Goal: Task Accomplishment & Management: Use online tool/utility

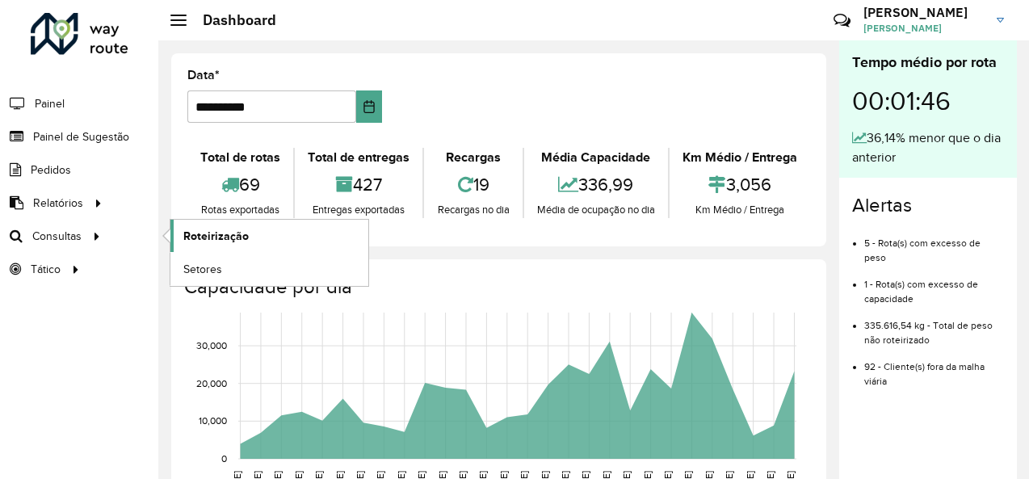
click at [190, 233] on span "Roteirização" at bounding box center [215, 236] width 65 height 17
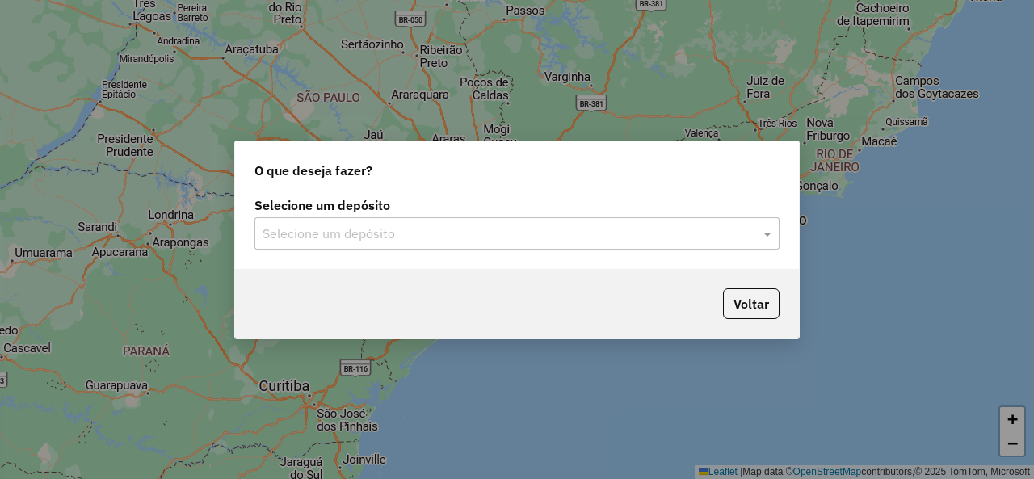
click at [507, 217] on div "Selecione um depósito" at bounding box center [516, 233] width 525 height 32
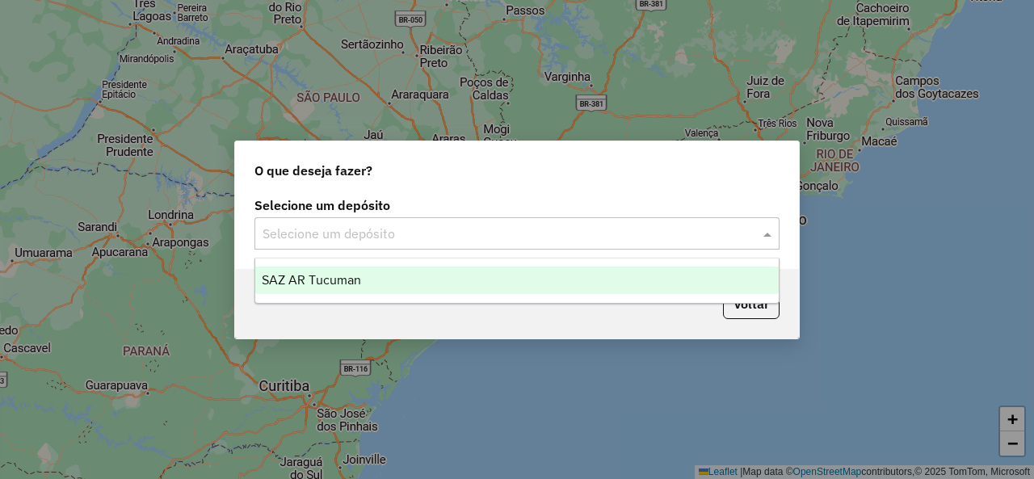
click at [333, 288] on div "SAZ AR Tucuman" at bounding box center [516, 280] width 523 height 27
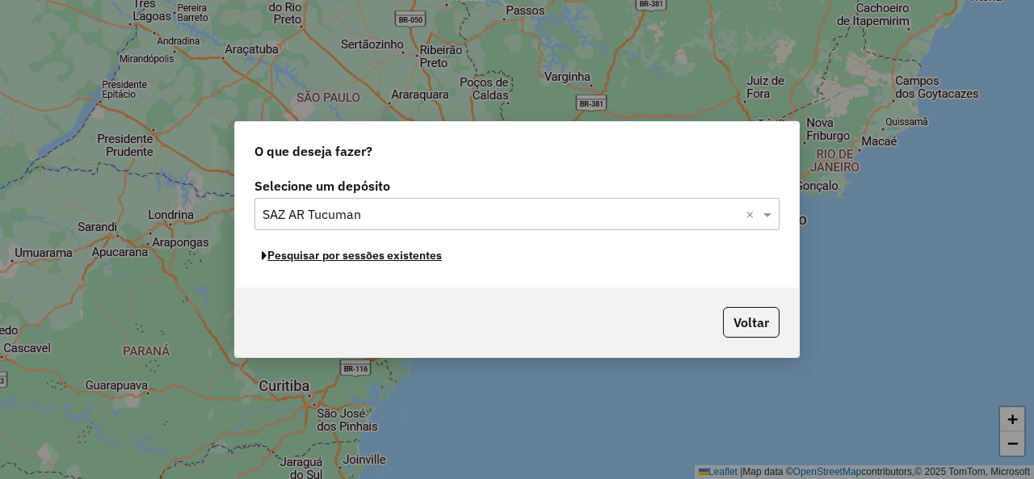
click at [381, 258] on button "Pesquisar por sessões existentes" at bounding box center [351, 255] width 195 height 25
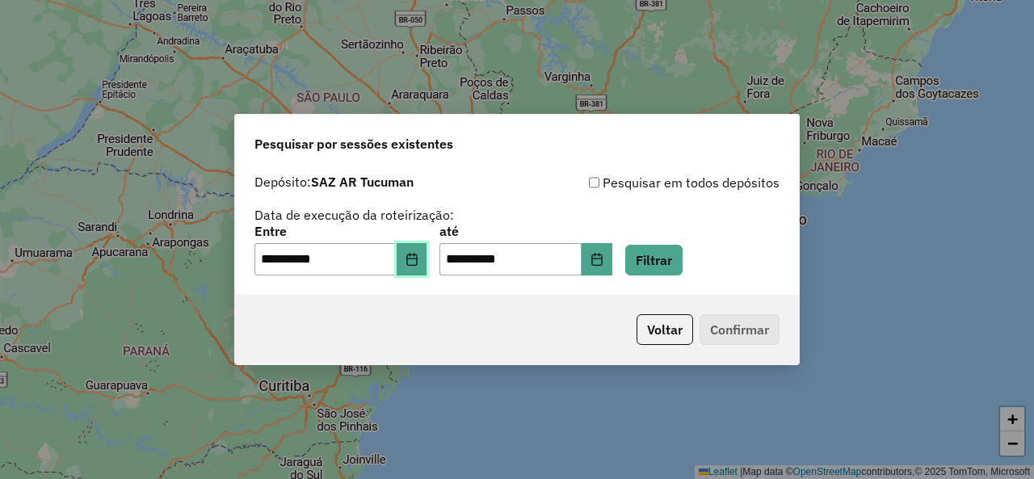
click at [415, 259] on button "Choose Date" at bounding box center [412, 259] width 31 height 32
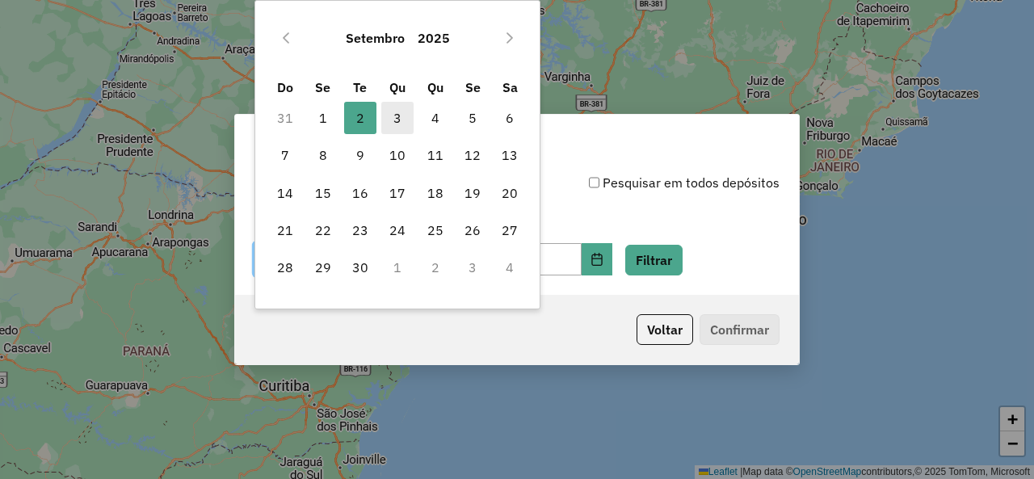
click at [401, 114] on span "3" at bounding box center [397, 118] width 32 height 32
type input "**********"
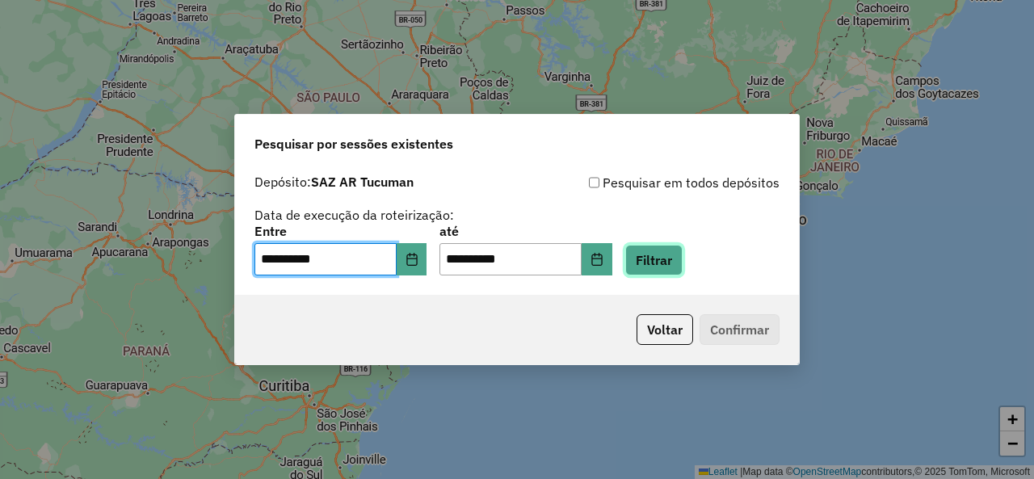
click at [672, 256] on button "Filtrar" at bounding box center [653, 260] width 57 height 31
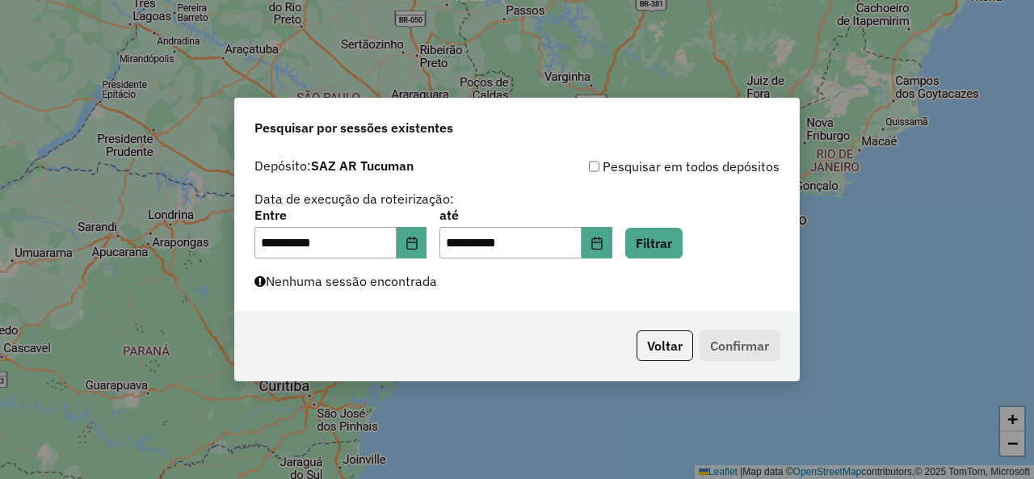
click at [678, 264] on div "**********" at bounding box center [517, 231] width 564 height 162
click at [682, 251] on button "Filtrar" at bounding box center [653, 243] width 57 height 31
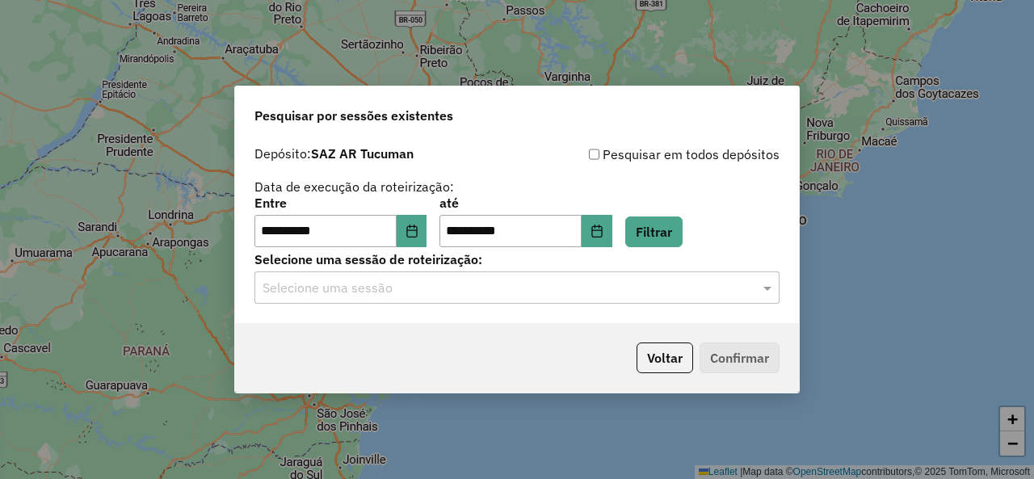
click at [753, 288] on div at bounding box center [516, 287] width 525 height 21
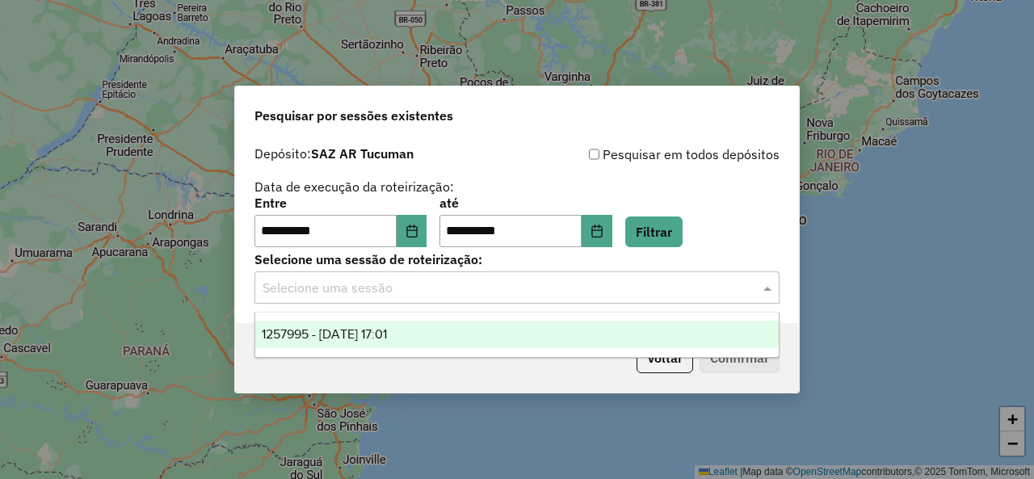
click at [461, 340] on div "1257995 - 03/09/2025 17:01" at bounding box center [516, 334] width 523 height 27
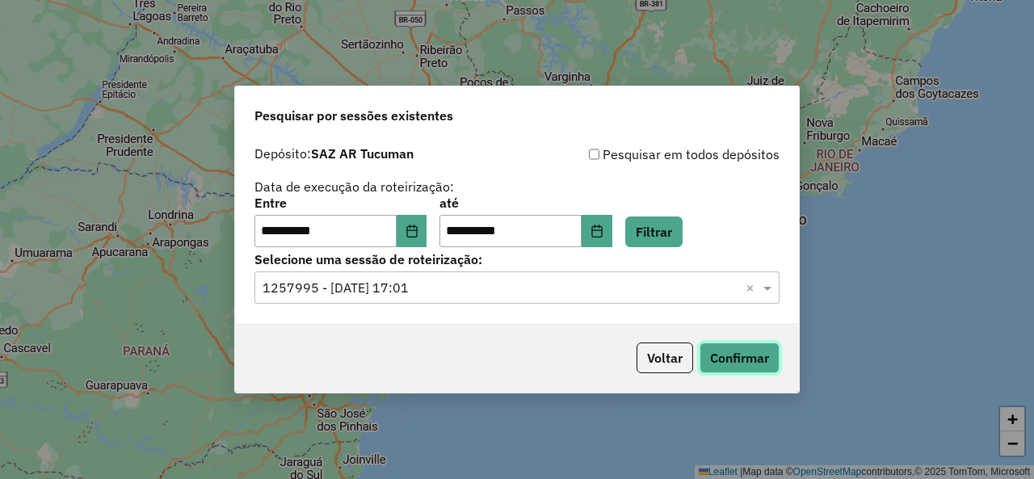
click at [732, 356] on button "Confirmar" at bounding box center [740, 358] width 80 height 31
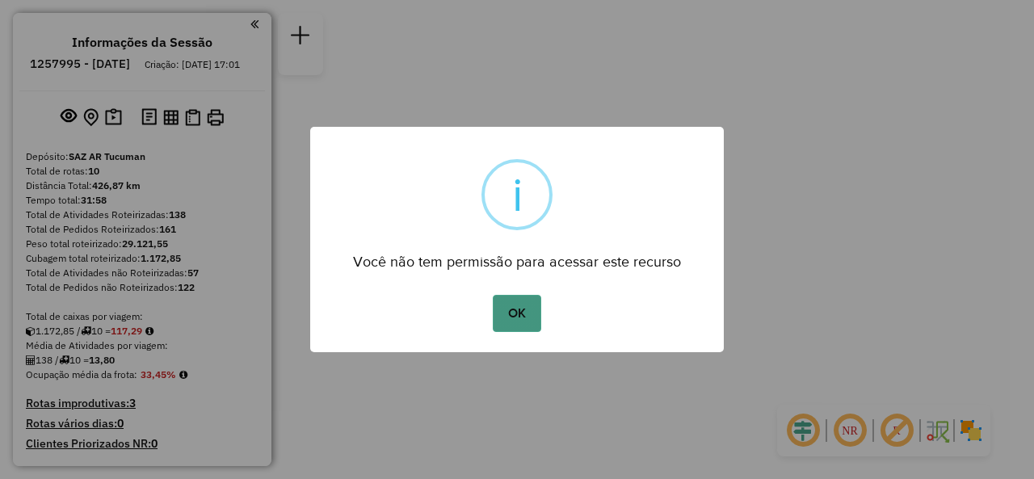
click at [512, 306] on button "OK" at bounding box center [517, 313] width 48 height 37
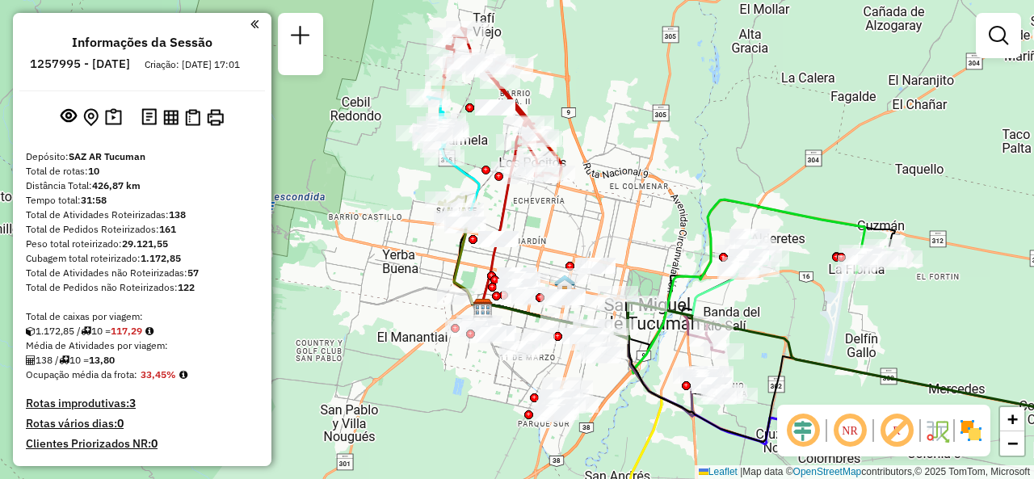
drag, startPoint x: 667, startPoint y: 174, endPoint x: 697, endPoint y: 185, distance: 32.0
click at [697, 185] on div "Janela de atendimento Grade de atendimento Capacidade Transportadoras Veículos …" at bounding box center [517, 239] width 1034 height 479
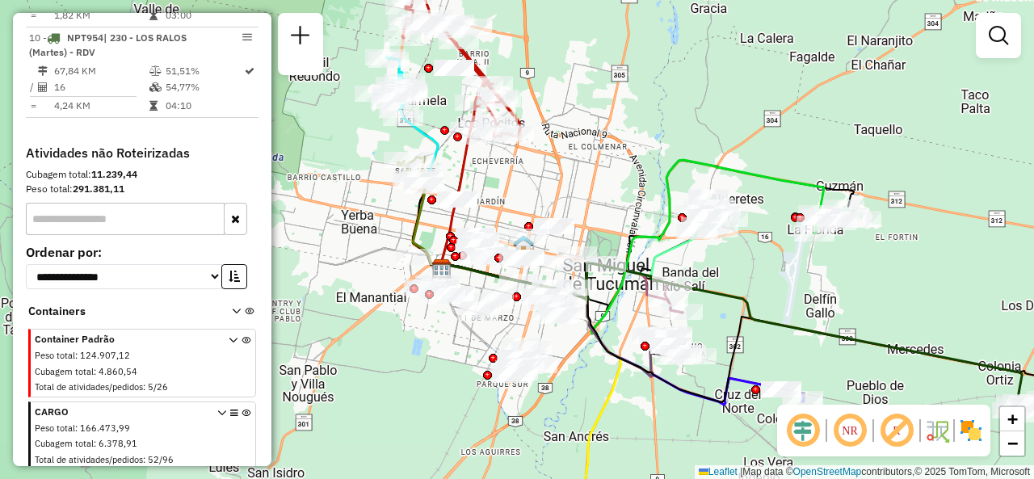
scroll to position [1338, 0]
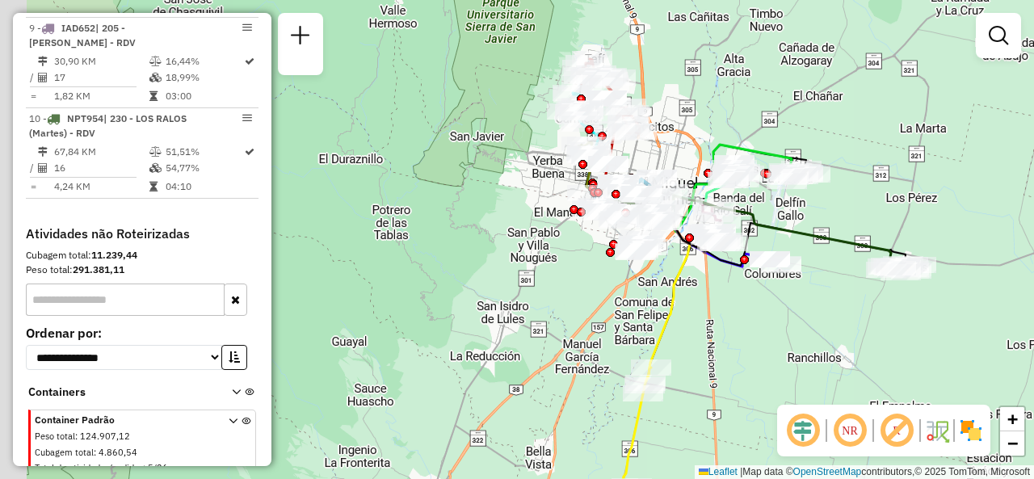
drag, startPoint x: 363, startPoint y: 186, endPoint x: 528, endPoint y: 153, distance: 168.9
click at [528, 153] on div "Janela de atendimento Grade de atendimento Capacidade Transportadoras Veículos …" at bounding box center [517, 239] width 1034 height 479
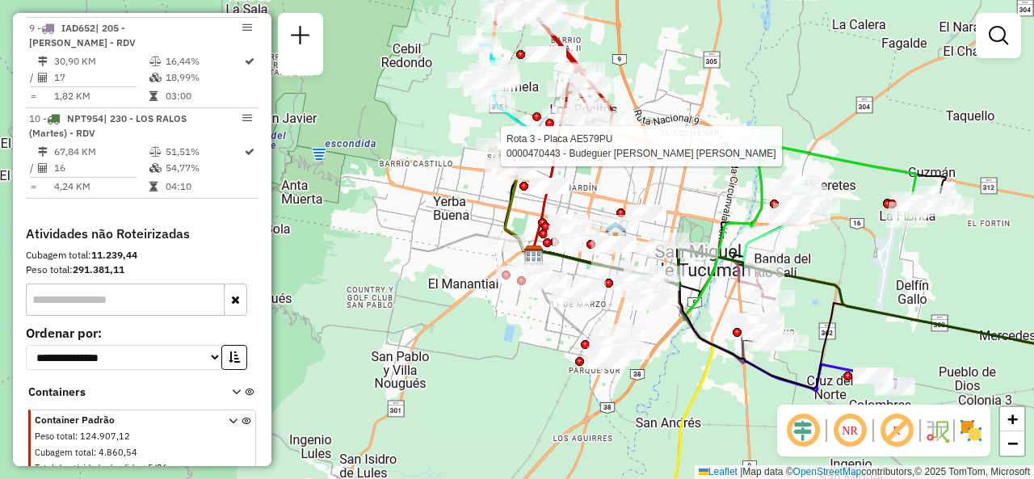
click at [737, 128] on div "Rota 3 - Placa AE579PU 0000470443 - Budeguer Maria Florencia Janela de atendime…" at bounding box center [517, 239] width 1034 height 479
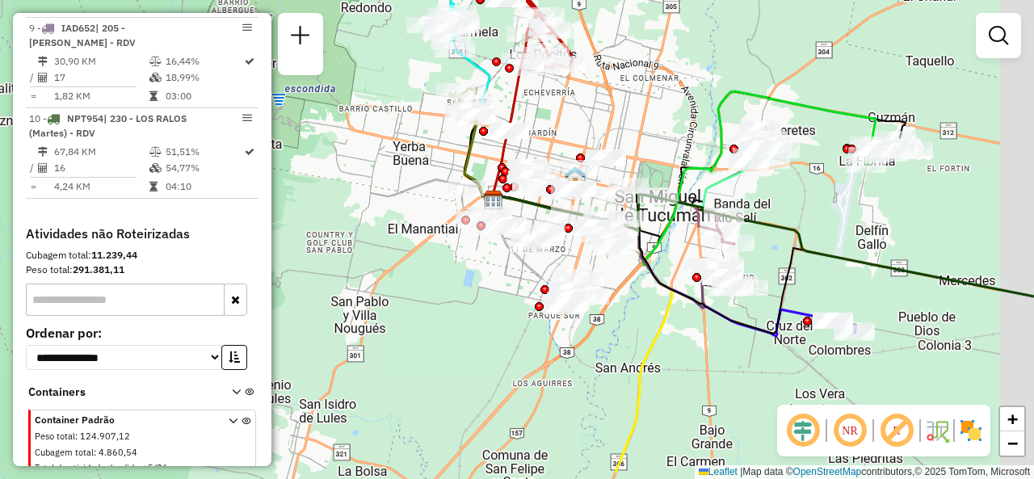
drag, startPoint x: 705, startPoint y: 103, endPoint x: 675, endPoint y: 56, distance: 55.8
click at [675, 56] on div "Janela de atendimento Grade de atendimento Capacidade Transportadoras Veículos …" at bounding box center [517, 239] width 1034 height 479
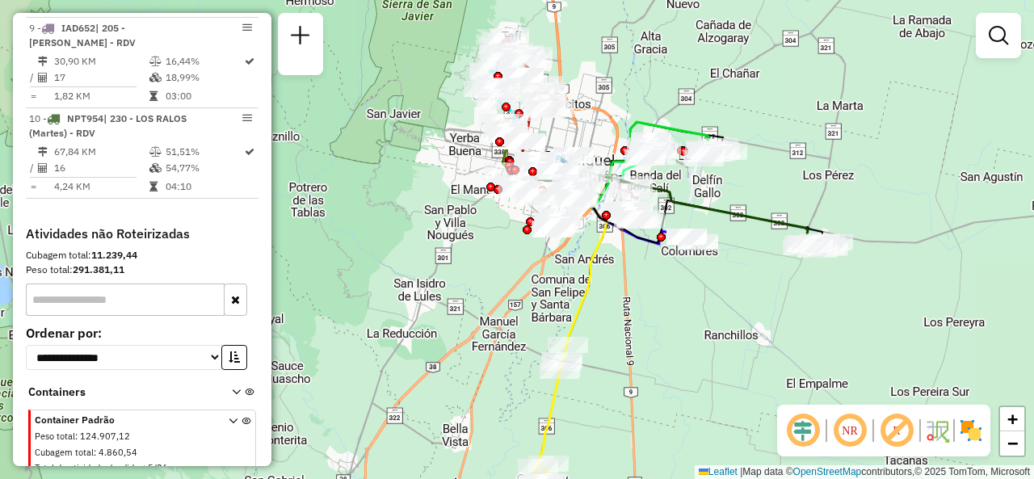
drag, startPoint x: 477, startPoint y: 127, endPoint x: 422, endPoint y: 190, distance: 84.1
click at [422, 190] on div "Janela de atendimento Grade de atendimento Capacidade Transportadoras Veículos …" at bounding box center [517, 239] width 1034 height 479
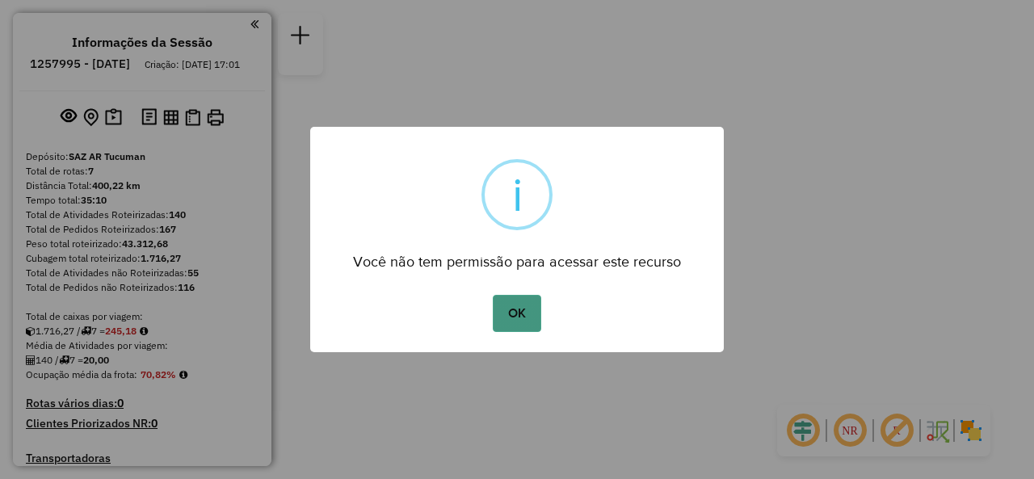
click at [502, 303] on button "OK" at bounding box center [517, 313] width 48 height 37
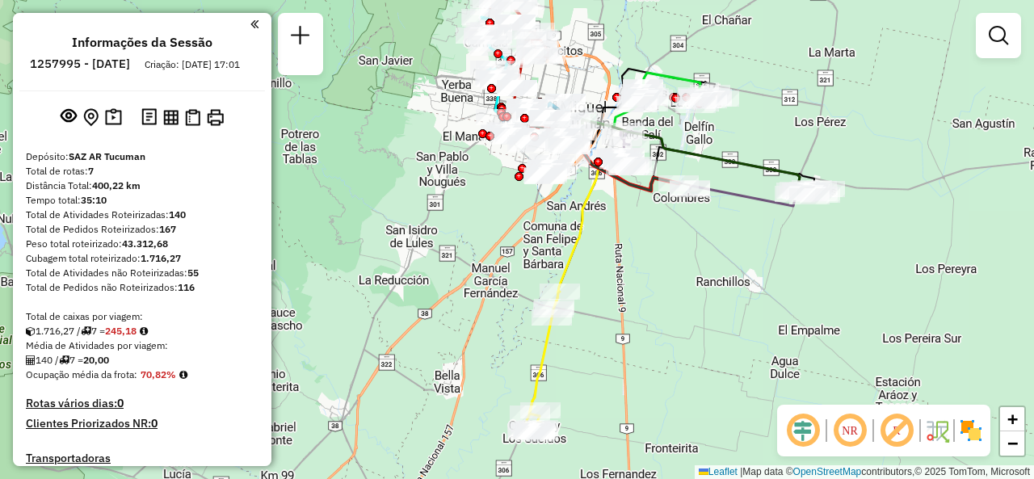
drag, startPoint x: 667, startPoint y: 132, endPoint x: 625, endPoint y: 42, distance: 99.0
click at [625, 42] on div "Janela de atendimento Grade de atendimento Capacidade Transportadoras Veículos …" at bounding box center [517, 239] width 1034 height 479
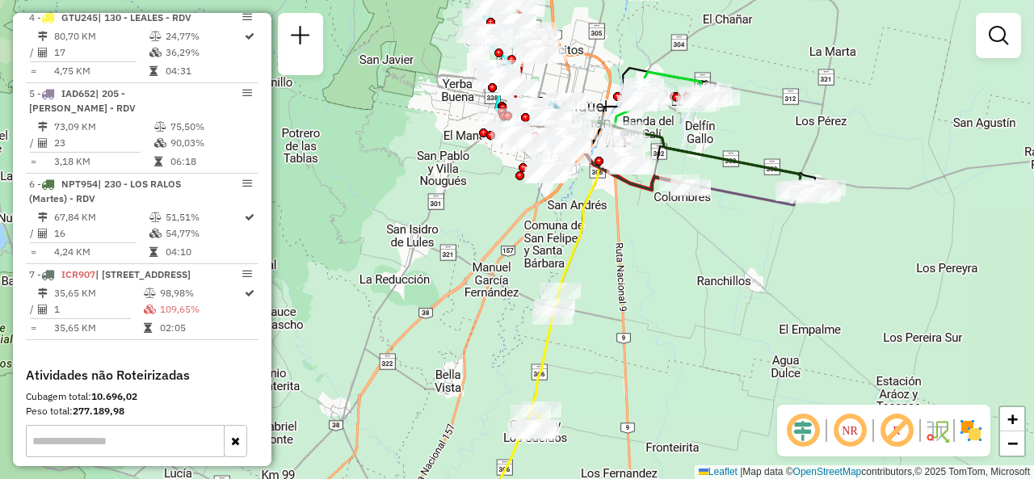
scroll to position [886, 0]
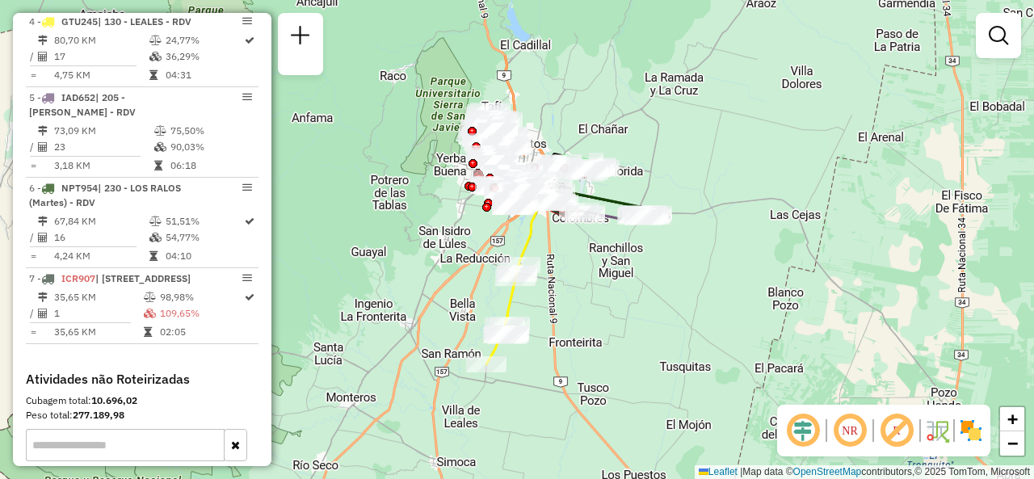
click at [428, 226] on div "Janela de atendimento Grade de atendimento Capacidade Transportadoras Veículos …" at bounding box center [517, 239] width 1034 height 479
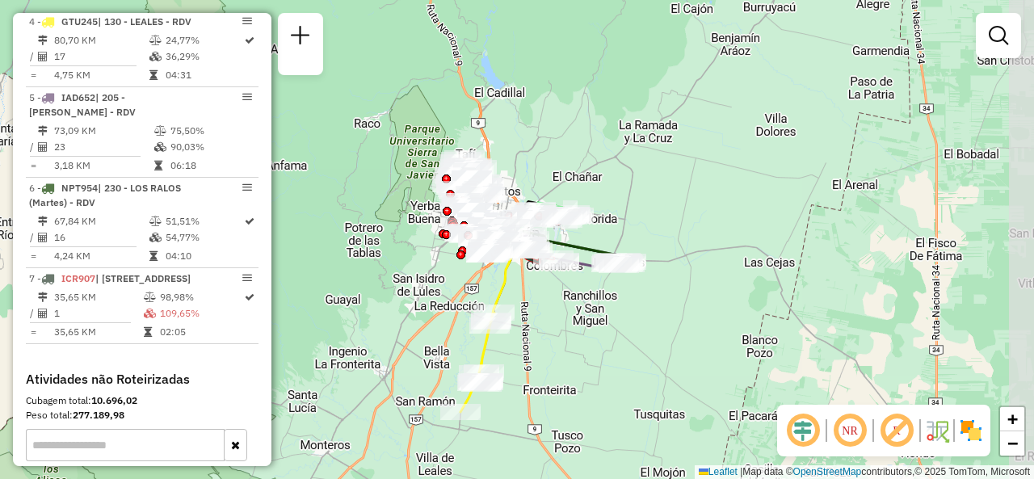
drag, startPoint x: 448, startPoint y: 216, endPoint x: 390, endPoint y: 328, distance: 126.1
click at [390, 328] on div "Janela de atendimento Grade de atendimento Capacidade Transportadoras Veículos …" at bounding box center [517, 239] width 1034 height 479
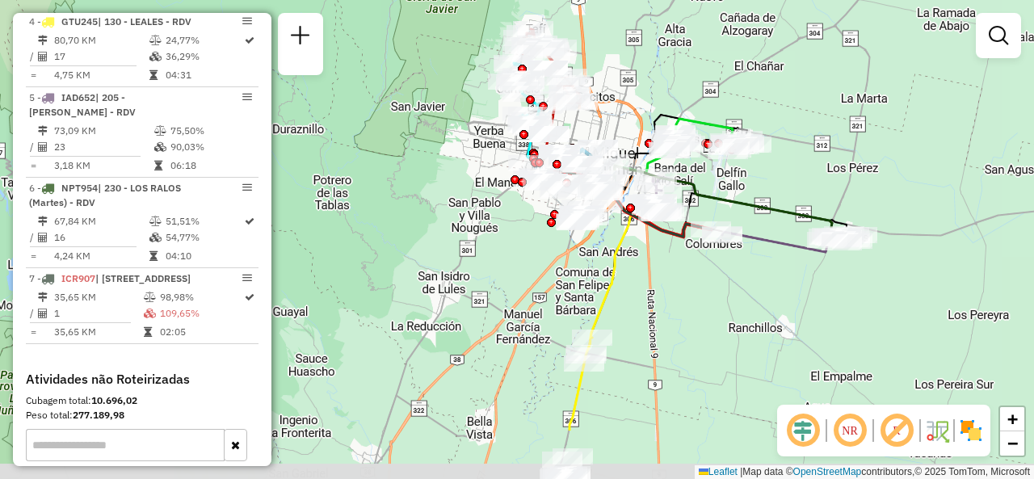
drag, startPoint x: 396, startPoint y: 318, endPoint x: 456, endPoint y: 221, distance: 113.9
click at [456, 221] on div "Janela de atendimento Grade de atendimento Capacidade Transportadoras Veículos …" at bounding box center [517, 239] width 1034 height 479
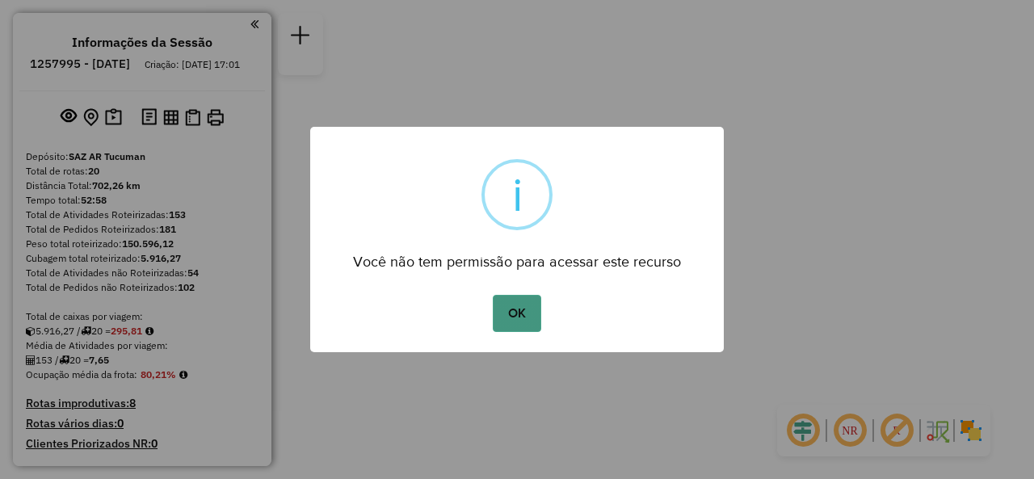
click at [528, 312] on button "OK" at bounding box center [517, 313] width 48 height 37
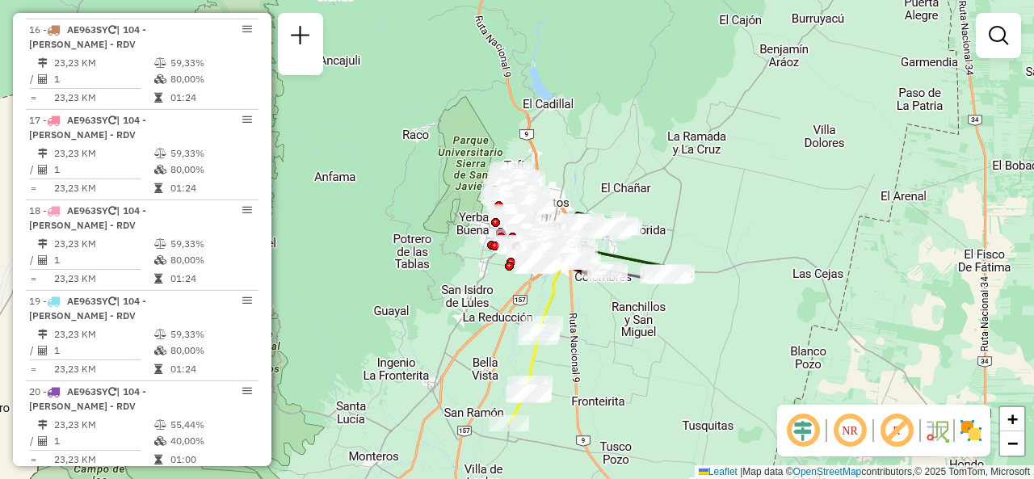
scroll to position [2101, 0]
